Goal: Task Accomplishment & Management: Manage account settings

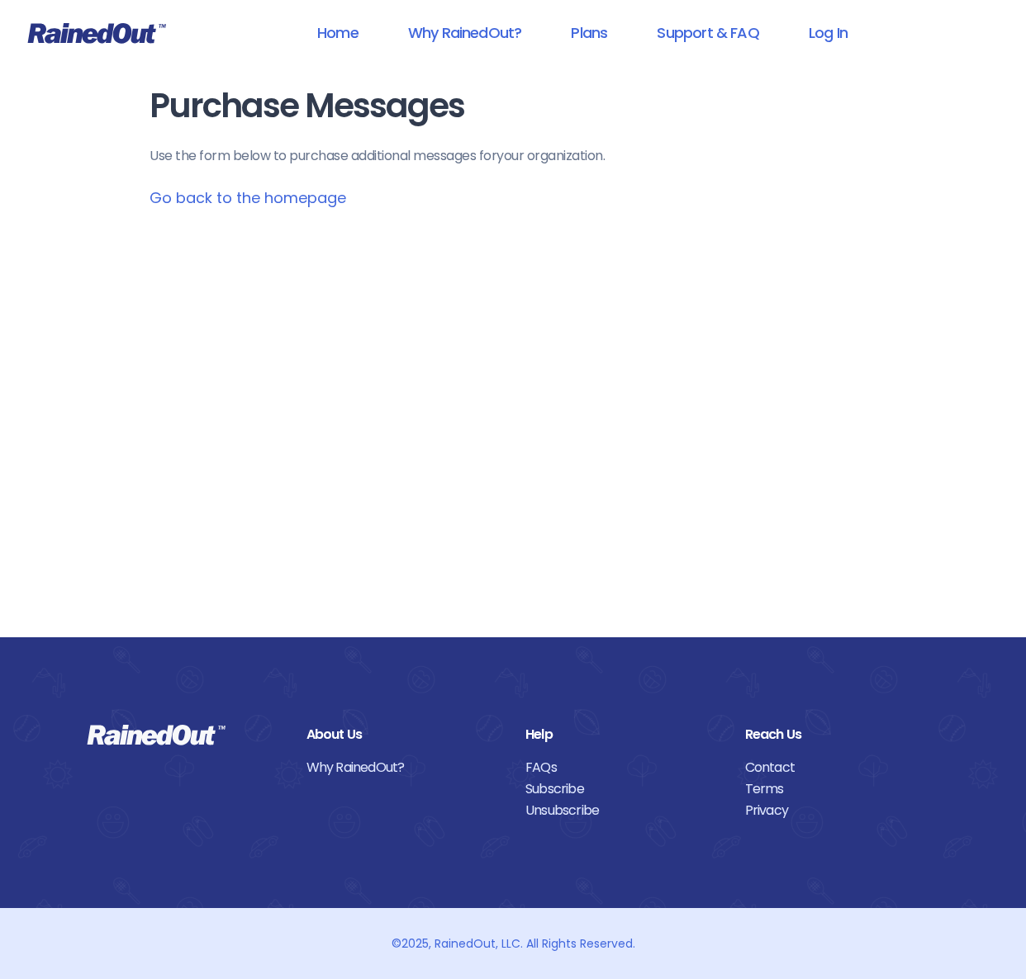
click at [303, 197] on link "Go back to the homepage" at bounding box center [247, 197] width 197 height 21
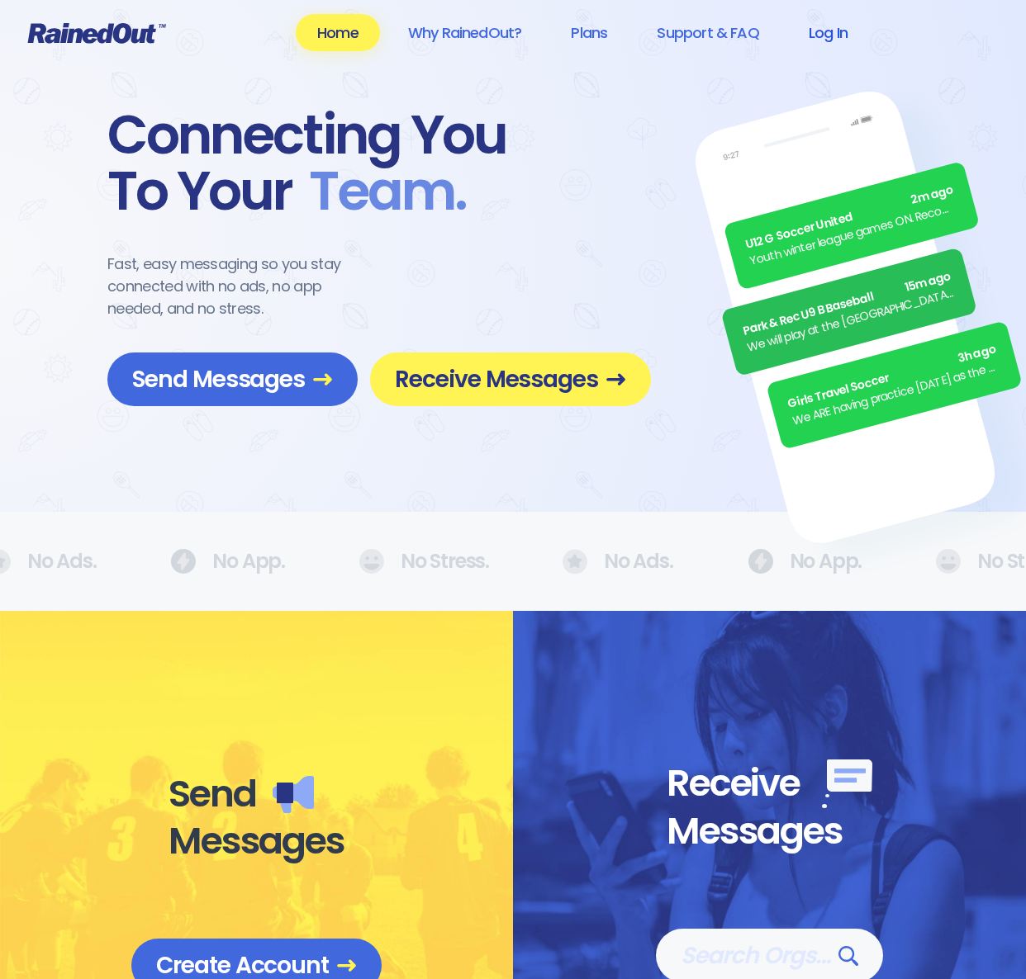
click at [824, 33] on link "Log In" at bounding box center [828, 32] width 82 height 37
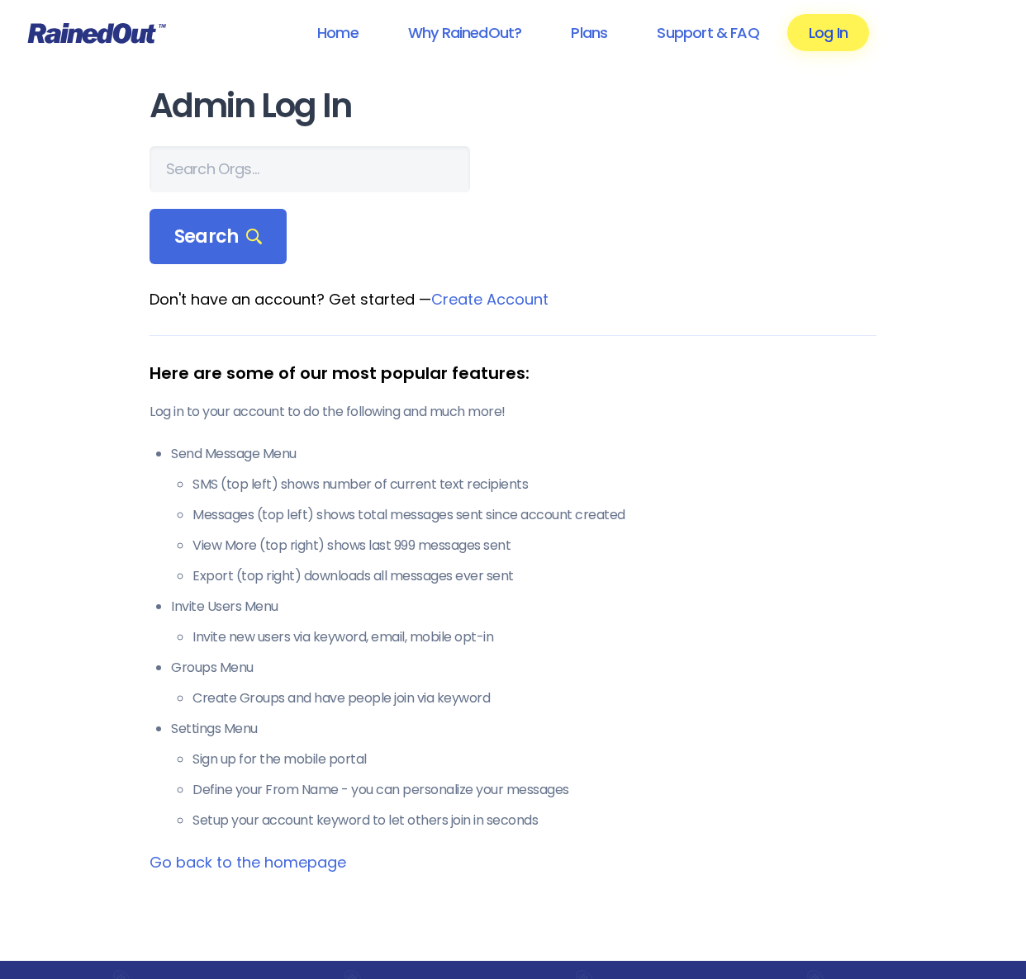
click at [823, 43] on link "Log In" at bounding box center [828, 32] width 82 height 37
click at [835, 25] on link "Log In" at bounding box center [828, 32] width 82 height 37
click at [825, 35] on link "Log In" at bounding box center [828, 32] width 82 height 37
click at [828, 32] on link "Log In" at bounding box center [828, 32] width 82 height 37
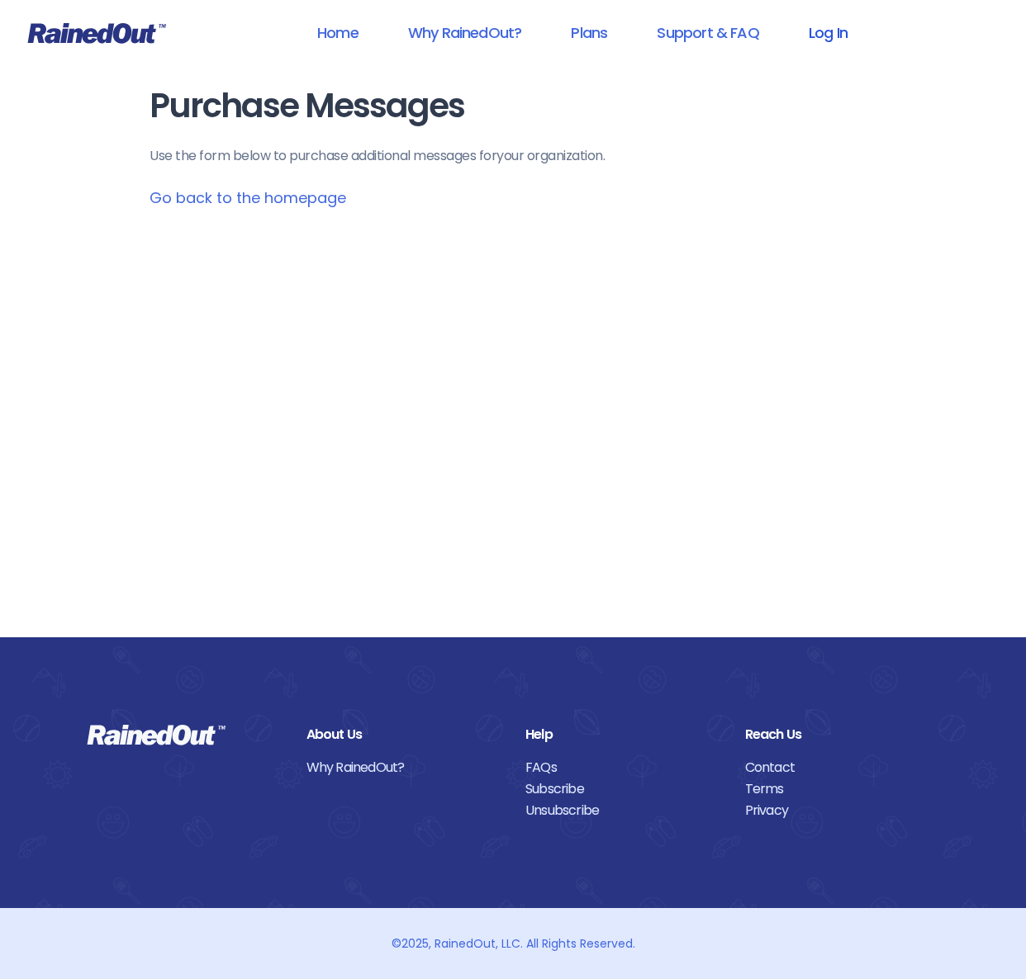
click at [846, 24] on link "Log In" at bounding box center [828, 32] width 82 height 37
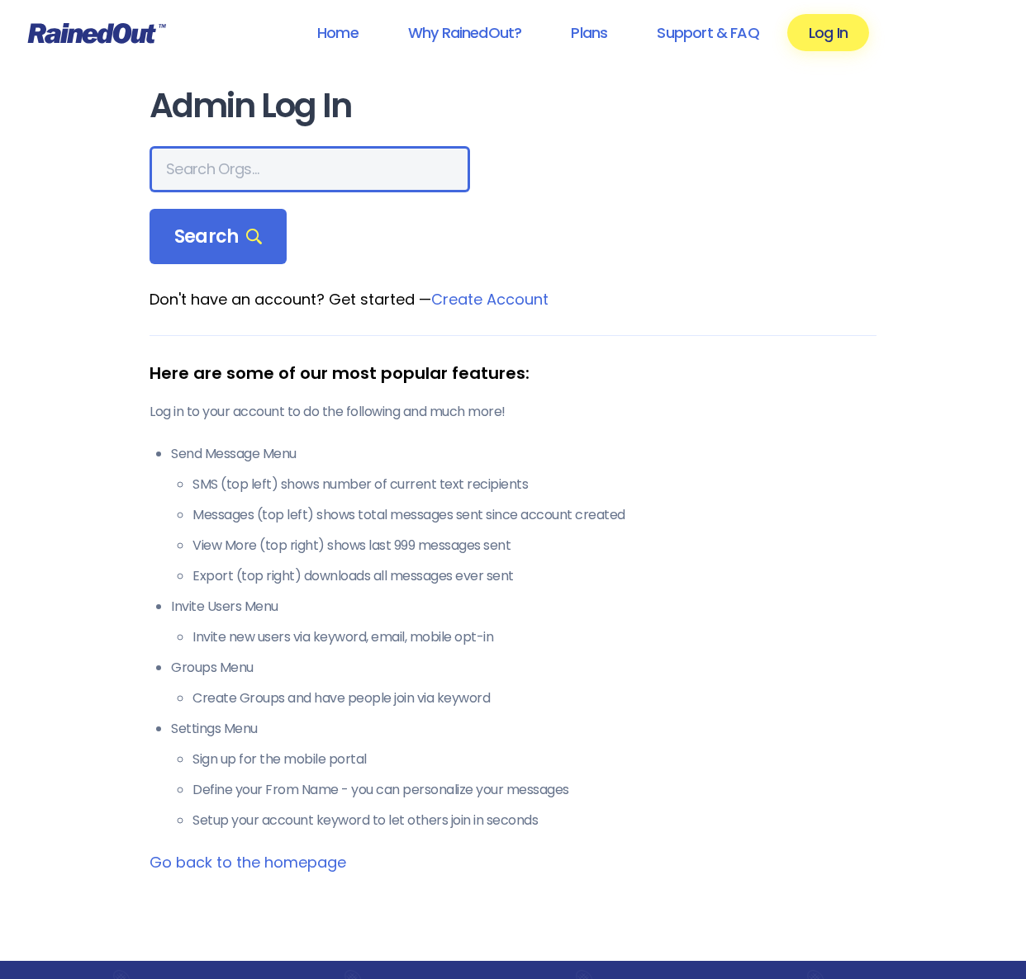
click at [254, 156] on input "text" at bounding box center [309, 169] width 320 height 46
